Goal: Task Accomplishment & Management: Manage account settings

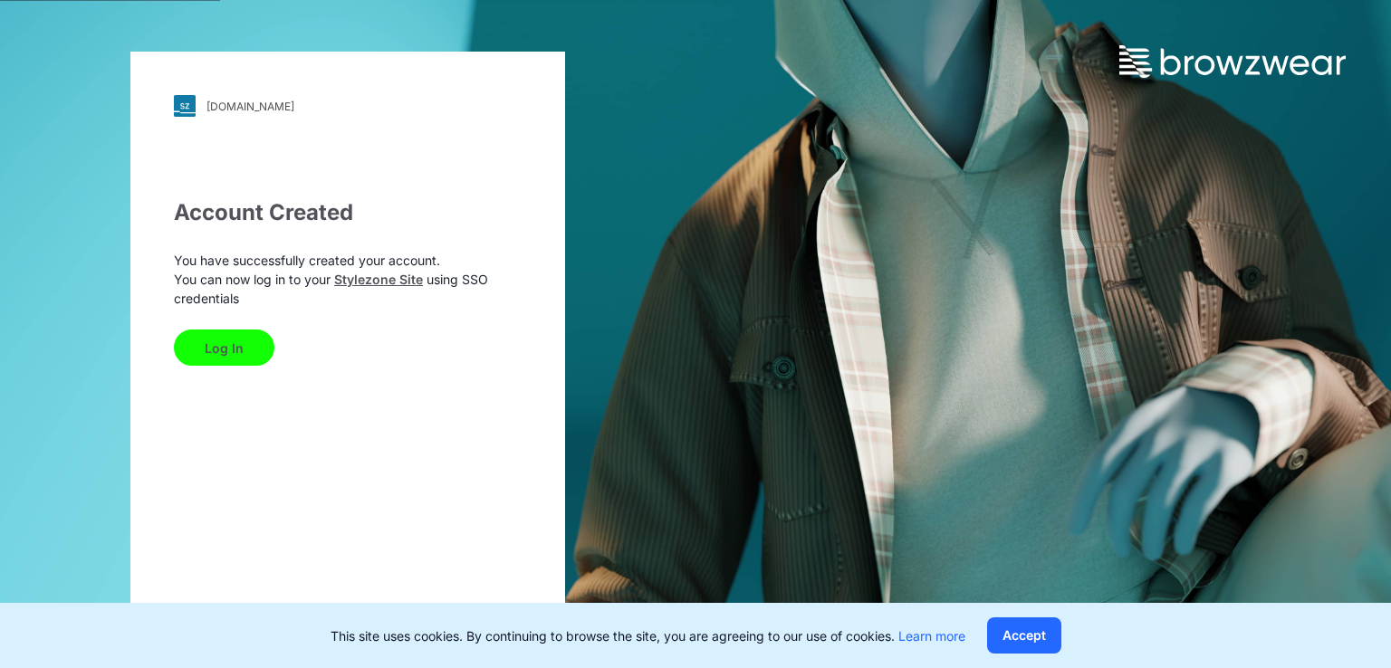
click at [224, 341] on button "Log In" at bounding box center [224, 348] width 101 height 36
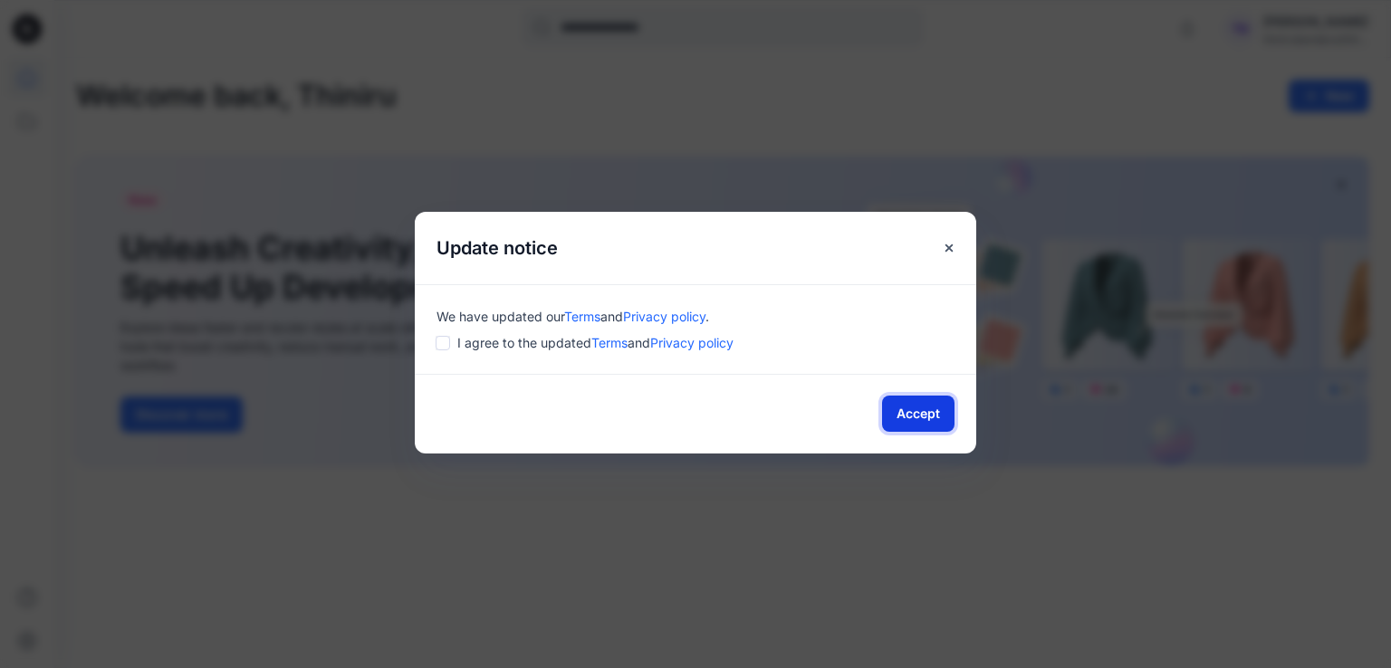
click at [905, 408] on button "Accept" at bounding box center [918, 414] width 72 height 36
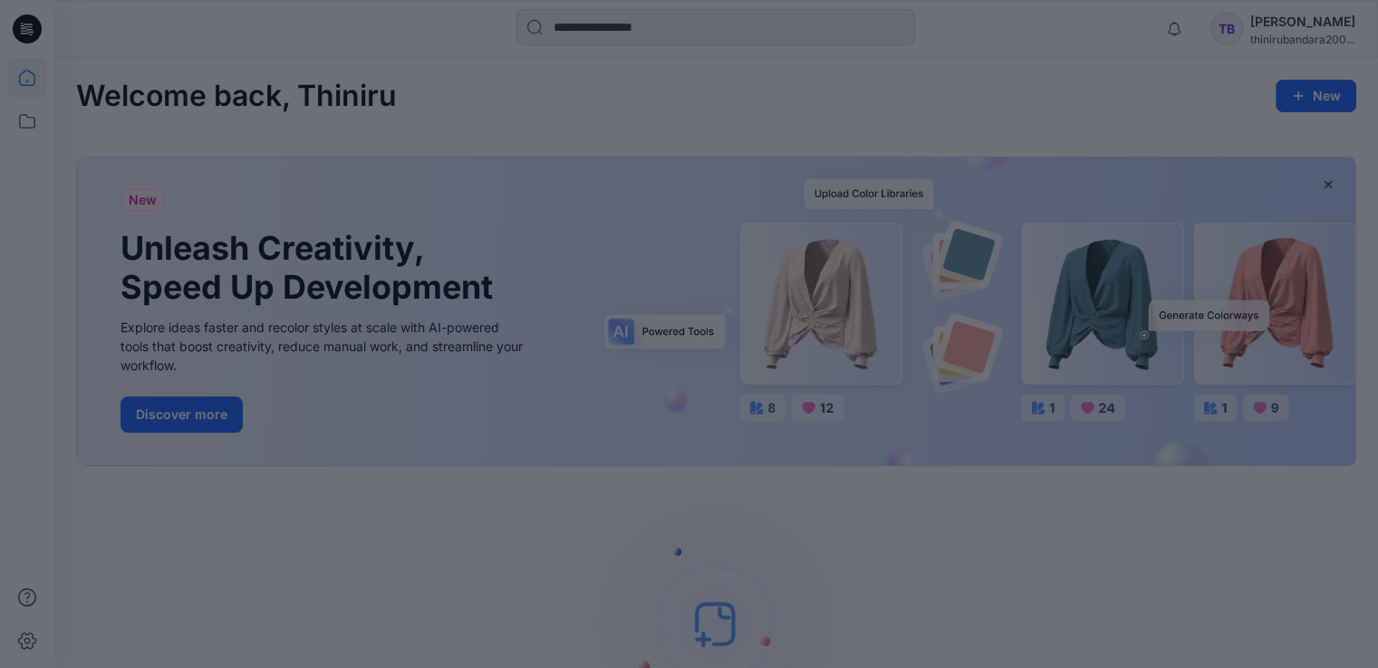
click at [401, 548] on div at bounding box center [689, 334] width 1378 height 668
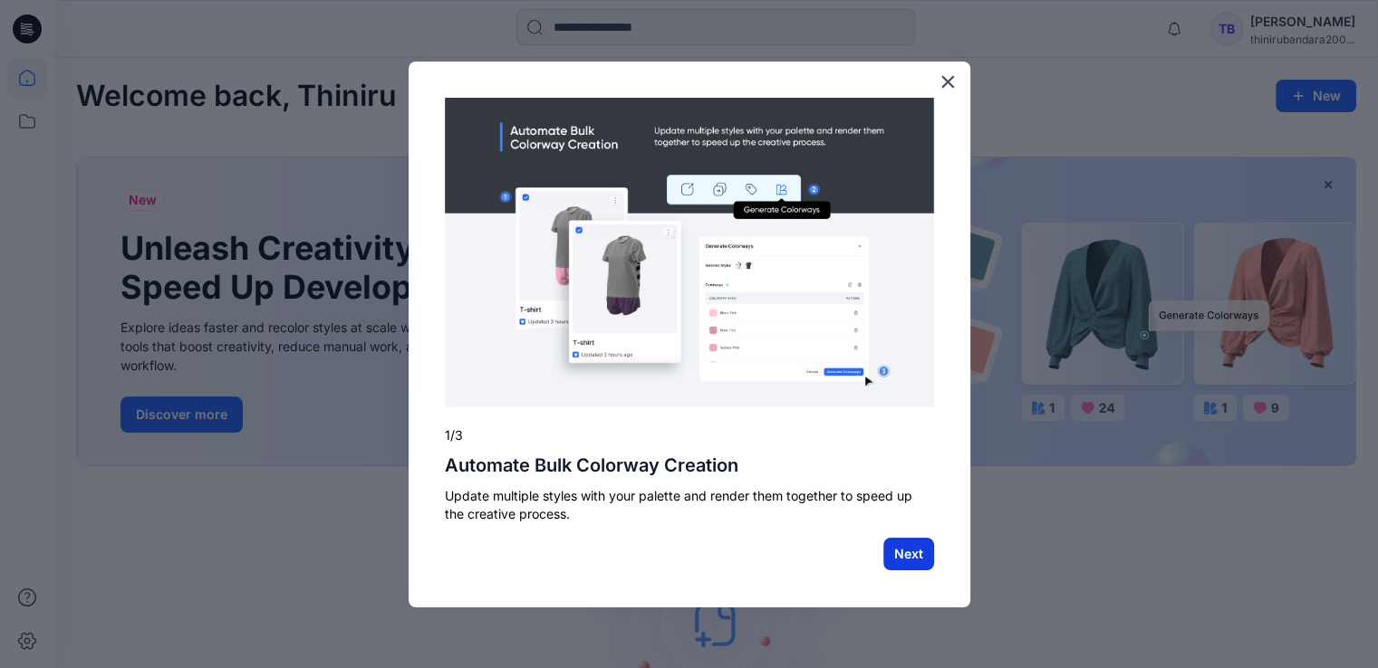
click at [913, 555] on button "Next" at bounding box center [908, 554] width 51 height 33
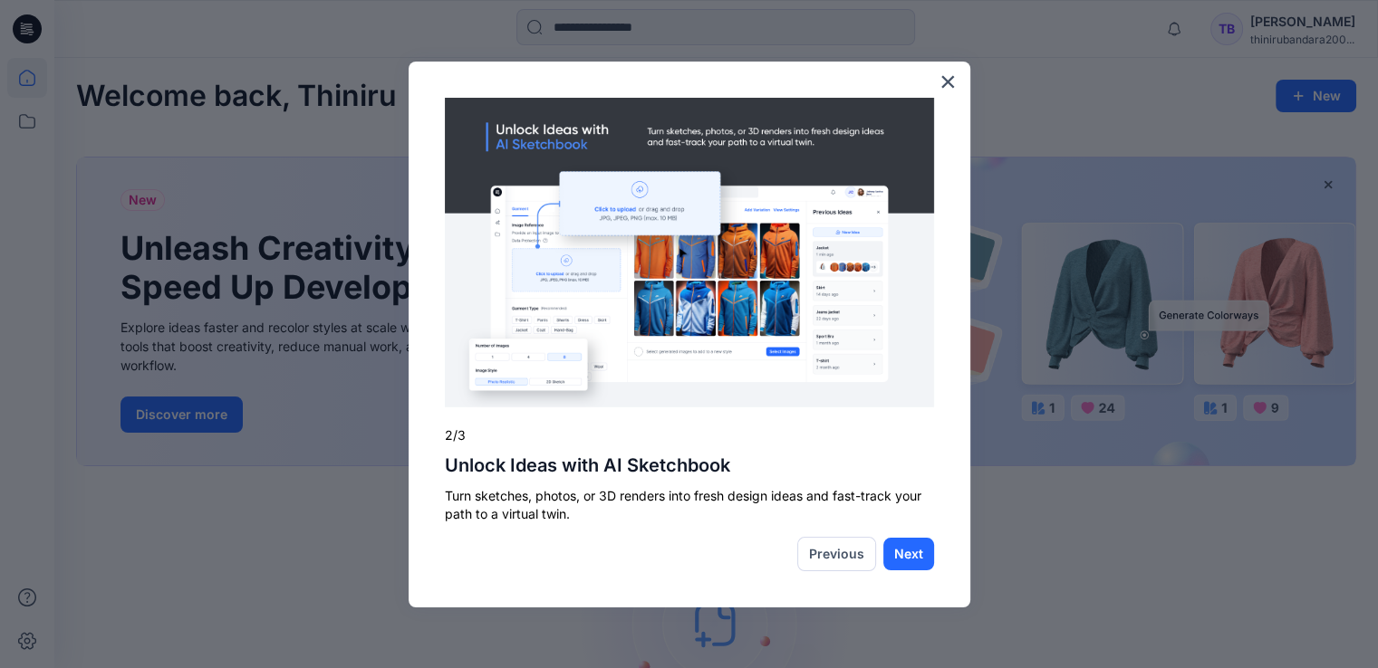
scroll to position [167, 0]
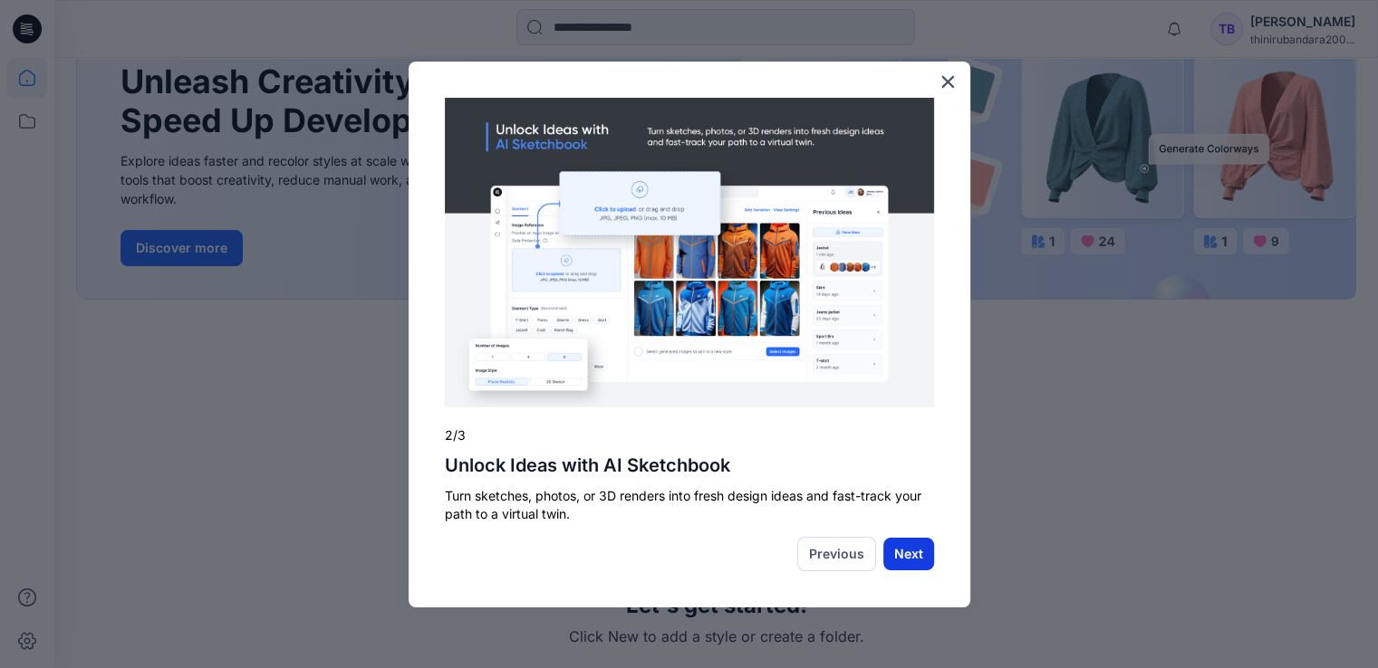
click at [907, 554] on button "Next" at bounding box center [908, 554] width 51 height 33
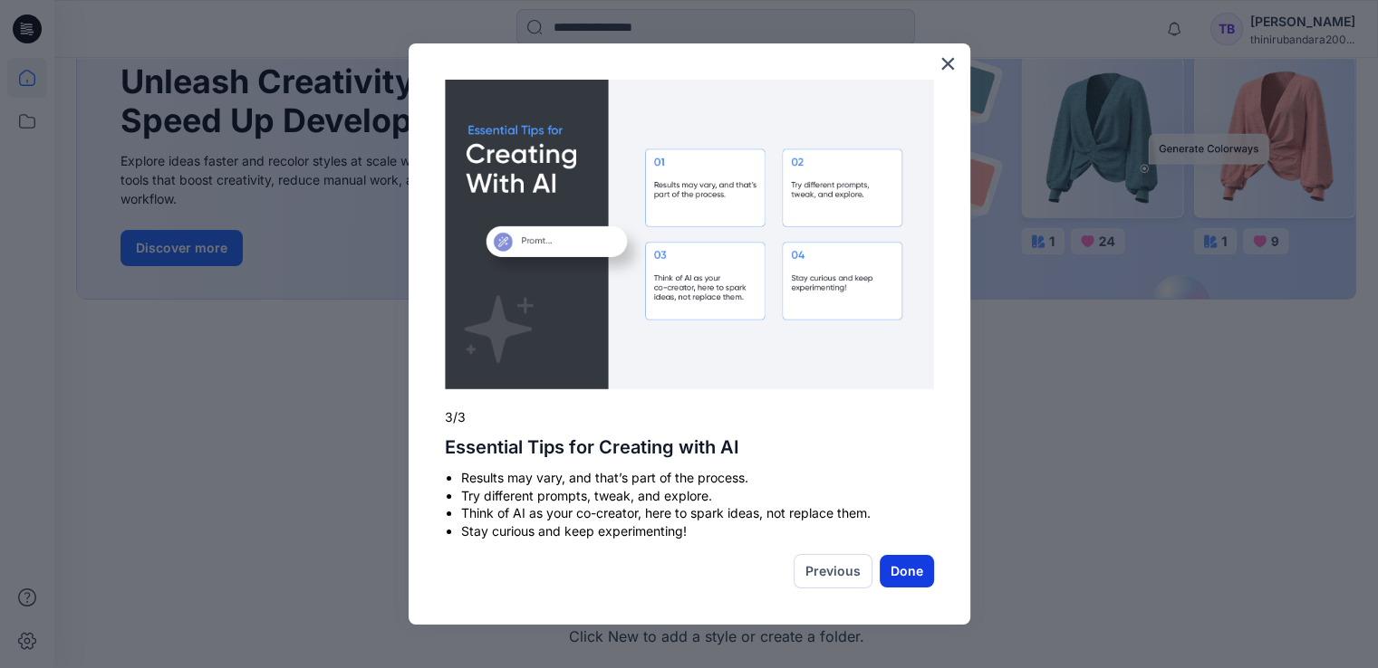
click at [899, 566] on button "Done" at bounding box center [906, 571] width 54 height 33
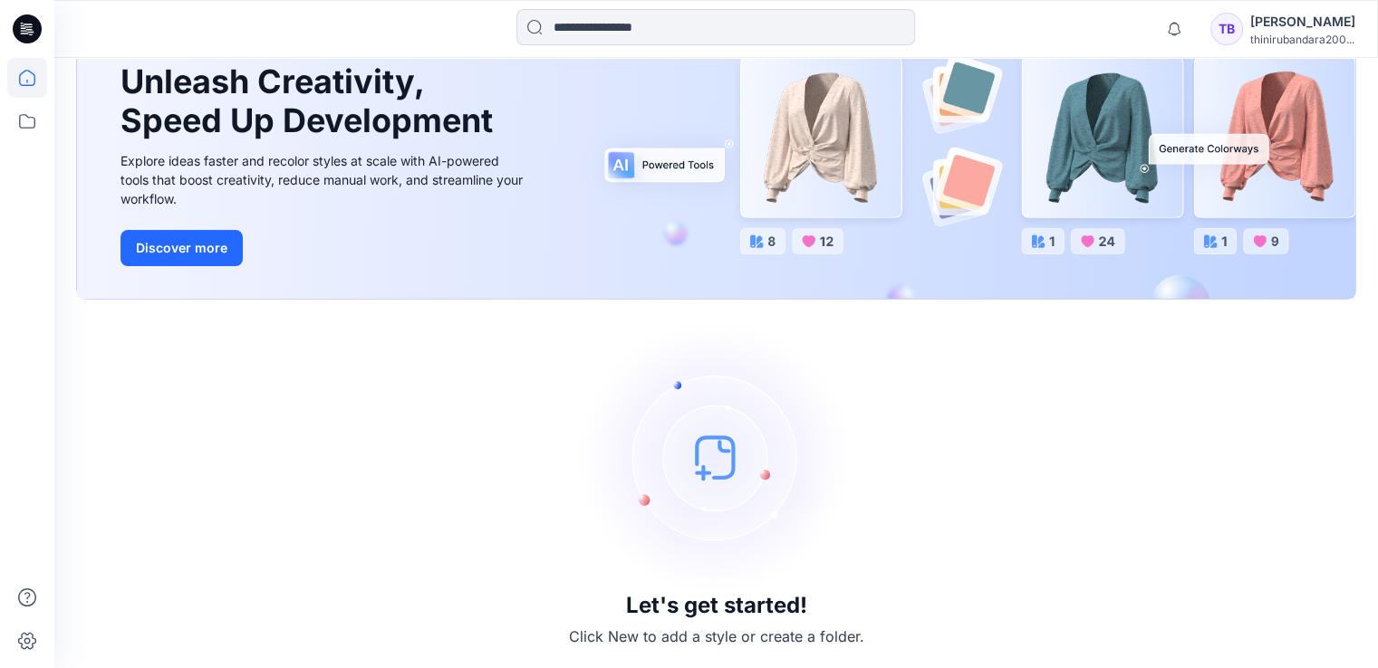
scroll to position [0, 0]
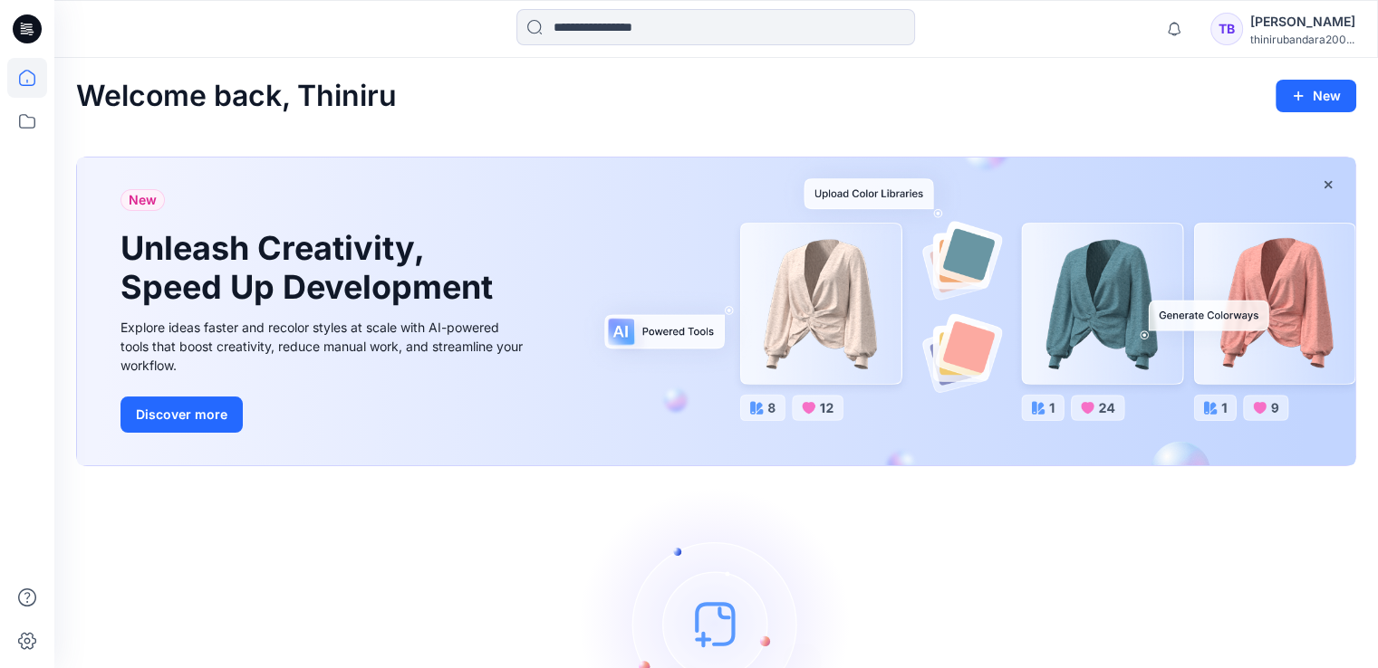
drag, startPoint x: 696, startPoint y: 5, endPoint x: 511, endPoint y: 91, distance: 204.2
click at [511, 91] on div "Welcome back, Thiniru New" at bounding box center [716, 97] width 1280 height 34
